Goal: Information Seeking & Learning: Check status

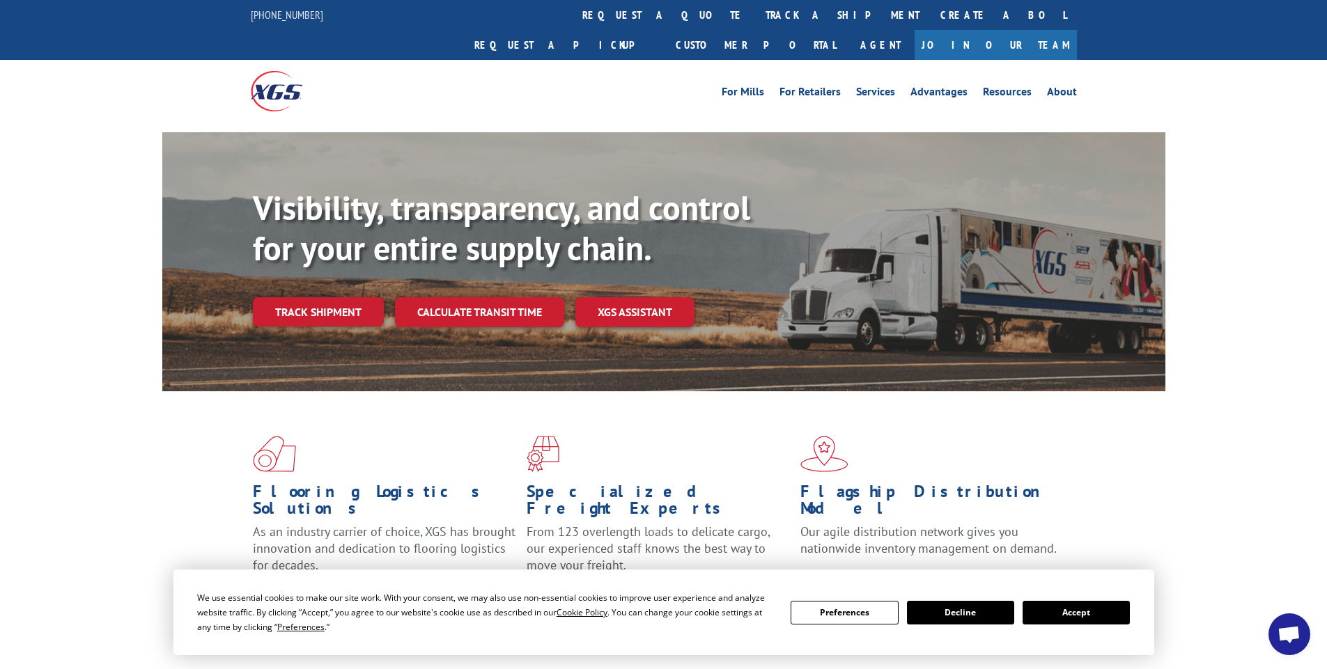
click at [335, 391] on div "Flooring Logistics Solutions As an industry carrier of choice, XGS has brought …" at bounding box center [663, 519] width 1003 height 256
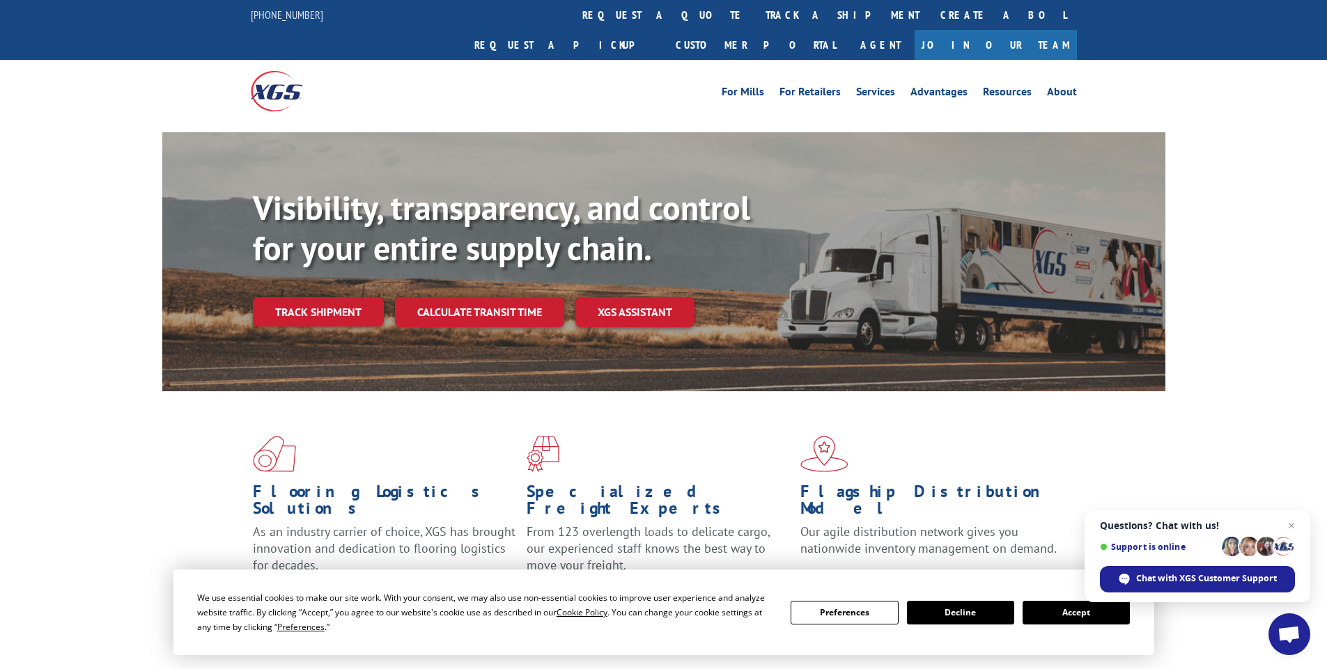
click at [336, 391] on div "Flooring Logistics Solutions As an industry carrier of choice, XGS has brought …" at bounding box center [663, 519] width 1003 height 256
click at [325, 297] on link "Track shipment" at bounding box center [318, 311] width 131 height 29
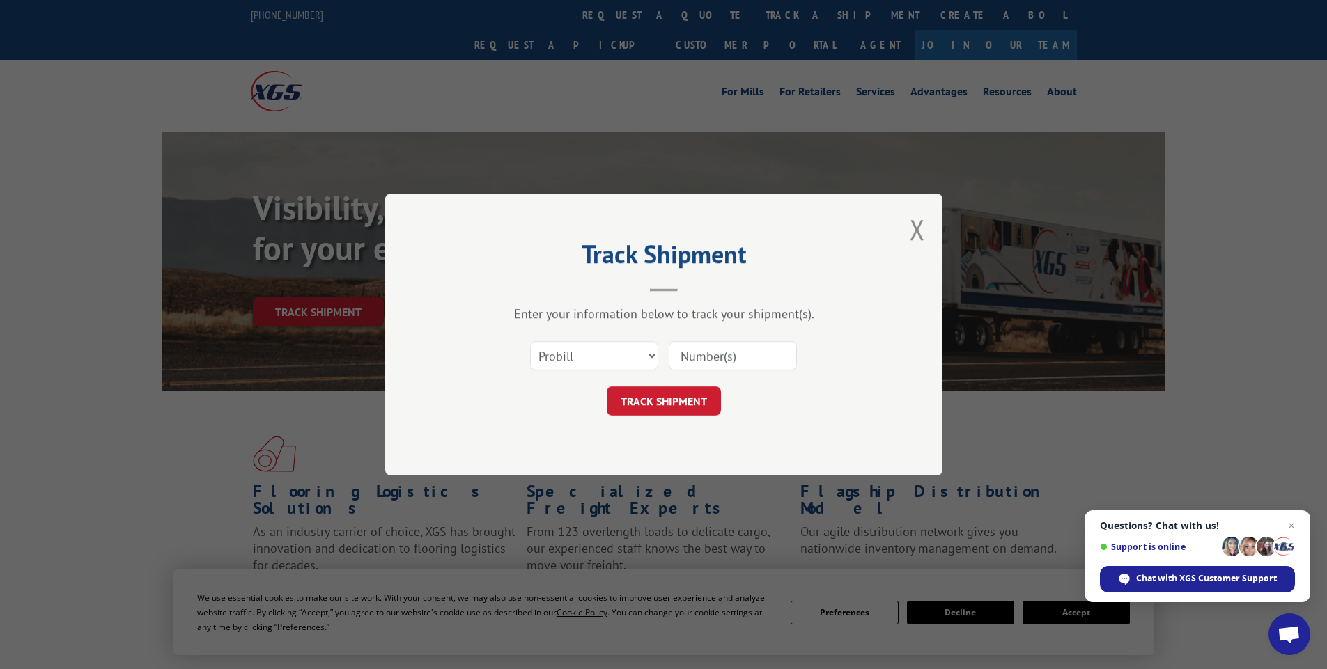
click at [724, 359] on input at bounding box center [733, 355] width 128 height 29
type input "15986044"
click button "TRACK SHIPMENT" at bounding box center [664, 401] width 114 height 29
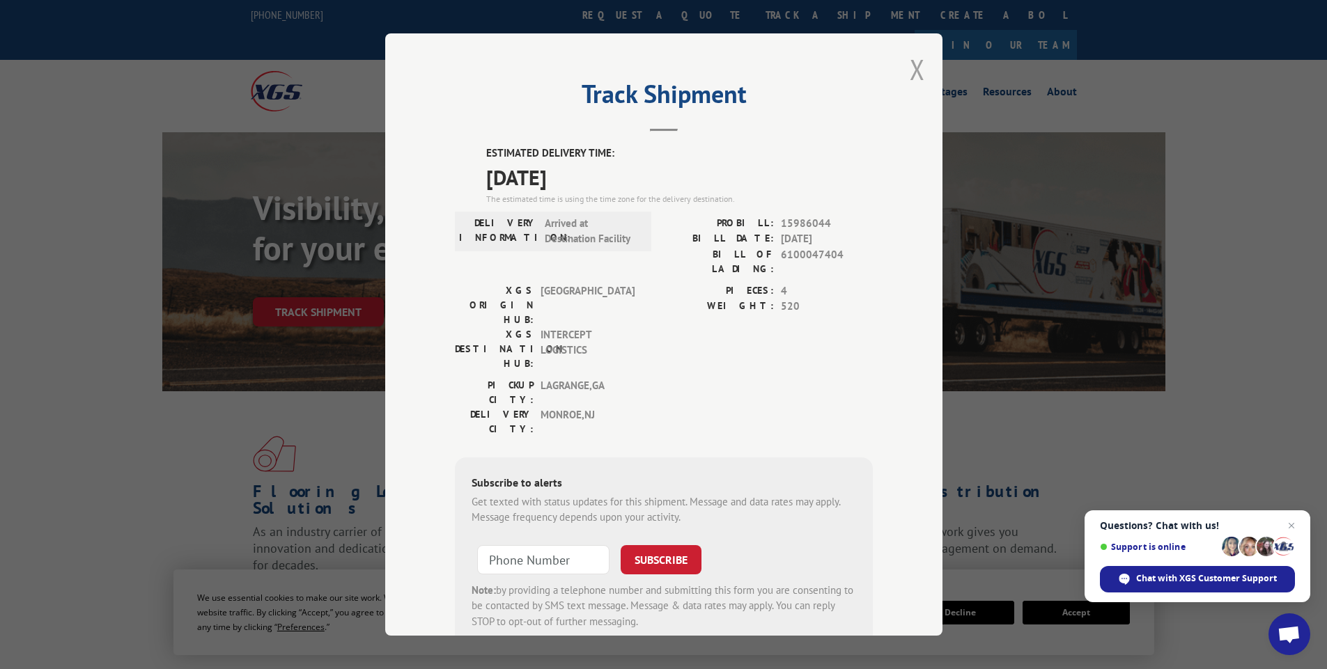
click at [915, 74] on button "Close modal" at bounding box center [917, 69] width 15 height 37
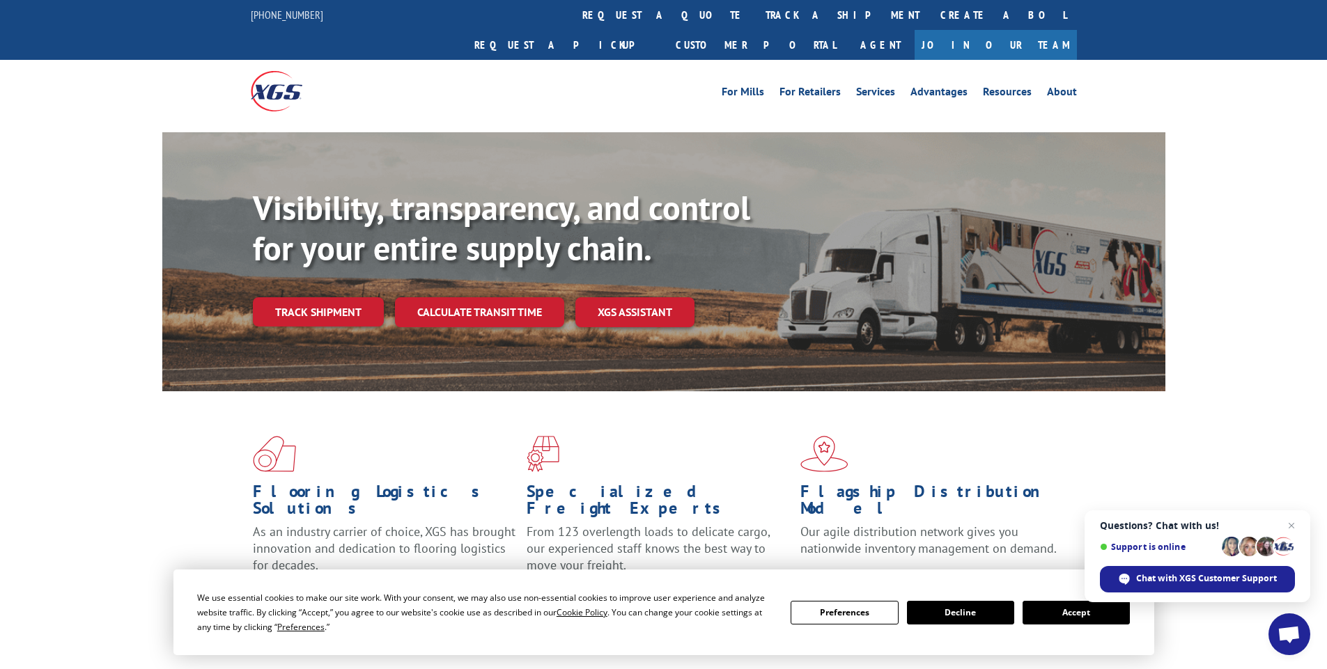
click at [755, 13] on link "track a shipment" at bounding box center [842, 15] width 175 height 30
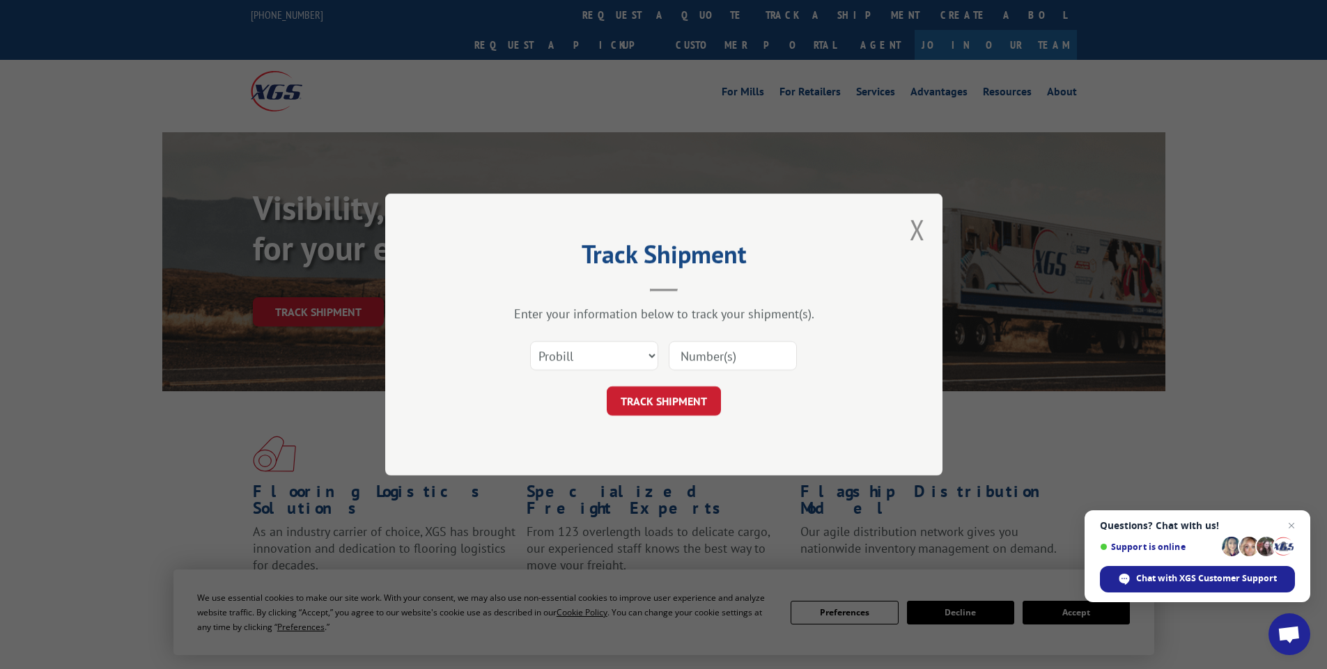
click at [713, 358] on input at bounding box center [733, 355] width 128 height 29
type input "15987055"
click button "TRACK SHIPMENT" at bounding box center [664, 401] width 114 height 29
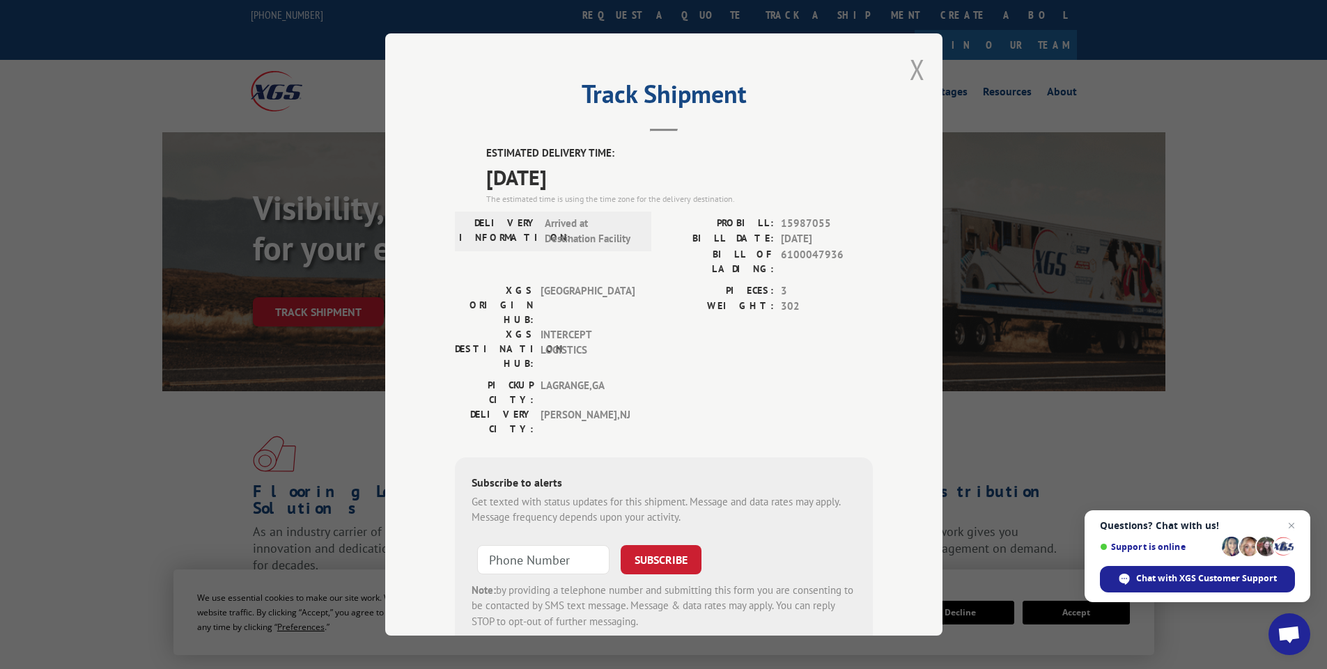
click at [910, 68] on button "Close modal" at bounding box center [917, 69] width 15 height 37
